Goal: Check status: Check status

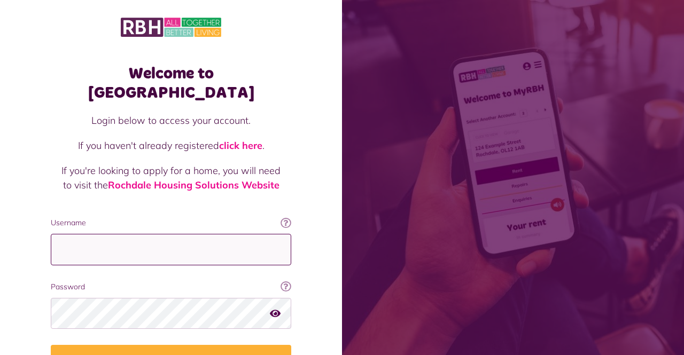
click at [142, 234] on input "Username" at bounding box center [171, 250] width 240 height 32
type input "**********"
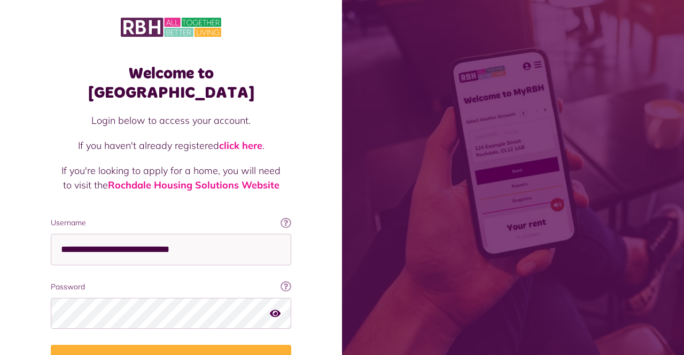
click at [51, 345] on button "Login" at bounding box center [171, 360] width 240 height 30
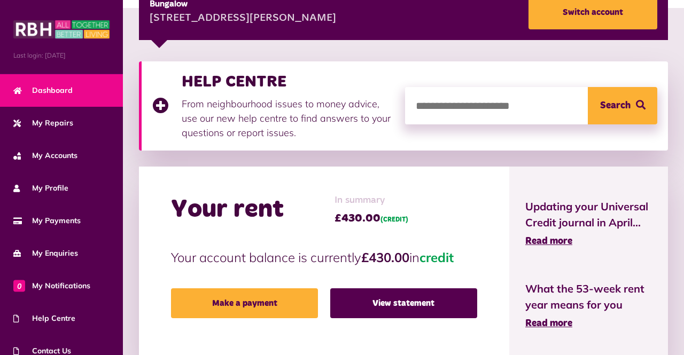
scroll to position [160, 0]
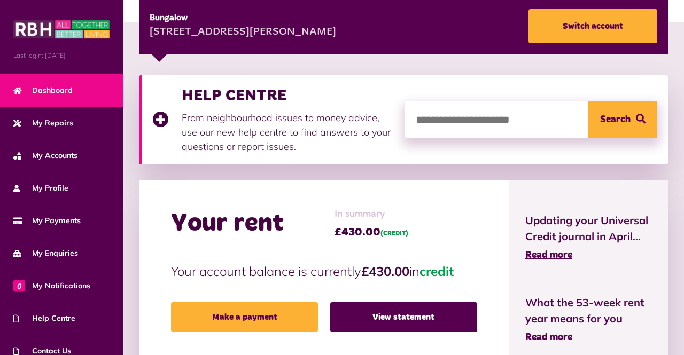
click at [419, 324] on link "View statement" at bounding box center [403, 317] width 147 height 30
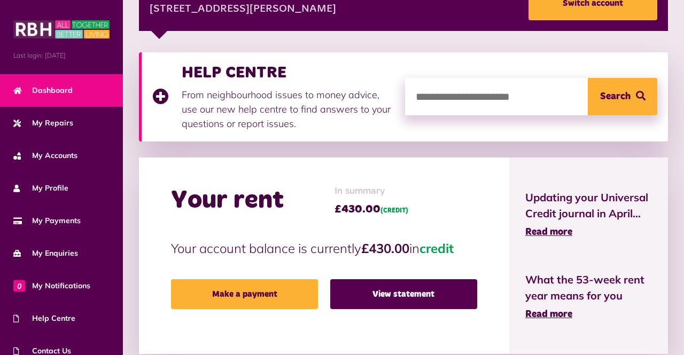
scroll to position [212, 0]
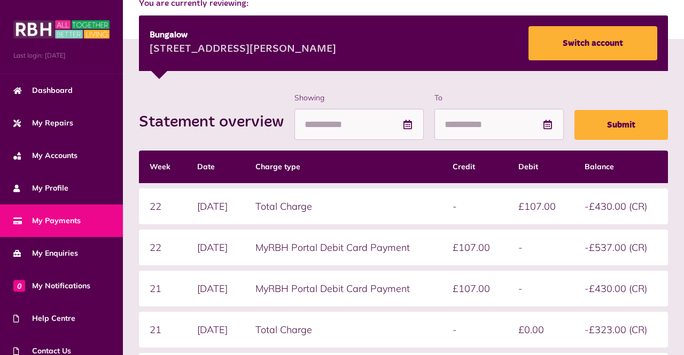
scroll to position [292, 0]
